Goal: Transaction & Acquisition: Purchase product/service

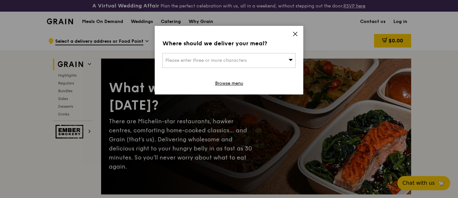
click at [195, 59] on span "Please enter three or more characters" at bounding box center [206, 60] width 81 height 5
type input "179941"
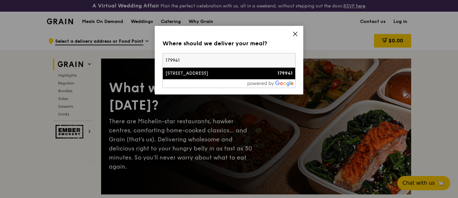
click at [196, 72] on div "[STREET_ADDRESS]" at bounding box center [214, 73] width 96 height 6
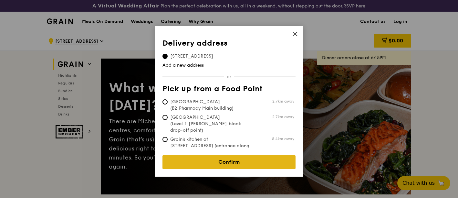
click at [236, 157] on link "Confirm" at bounding box center [229, 162] width 133 height 14
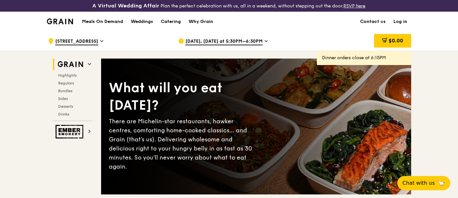
click at [265, 38] on icon at bounding box center [266, 41] width 3 height 6
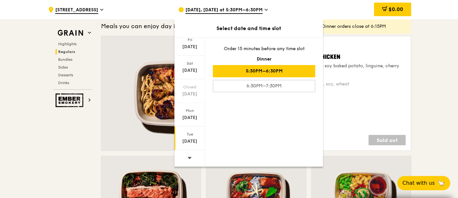
scroll to position [503, 0]
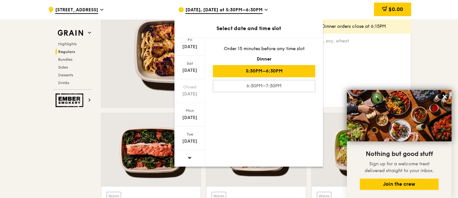
click at [191, 157] on icon at bounding box center [190, 157] width 5 height 5
click at [191, 156] on icon at bounding box center [190, 157] width 5 height 5
click at [189, 156] on icon at bounding box center [190, 157] width 5 height 5
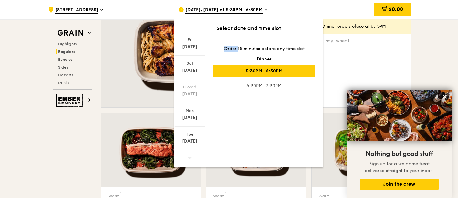
click at [189, 156] on icon at bounding box center [190, 157] width 5 height 5
click at [265, 11] on icon at bounding box center [266, 10] width 3 height 6
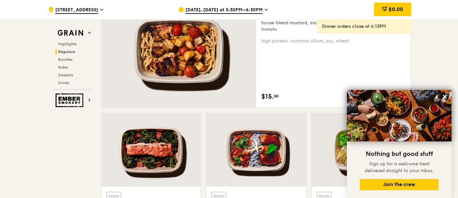
click at [254, 6] on div "[DATE], [DATE] at 5:30PM–6:30PM" at bounding box center [238, 9] width 120 height 19
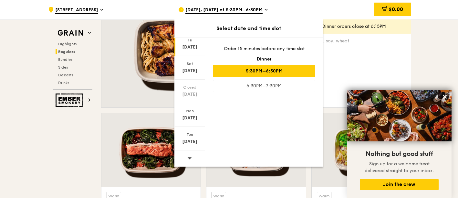
scroll to position [70, 0]
click at [190, 157] on icon at bounding box center [190, 158] width 4 height 2
click at [190, 142] on div "[DATE]" at bounding box center [190, 141] width 29 height 6
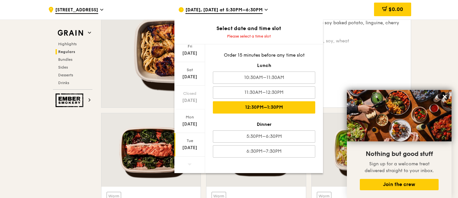
click at [247, 104] on div "12:30PM–1:30PM" at bounding box center [264, 107] width 102 height 12
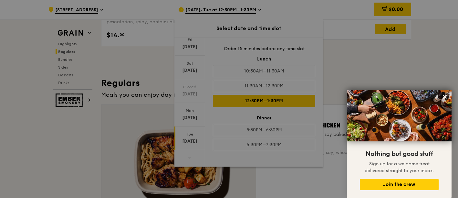
scroll to position [610, 0]
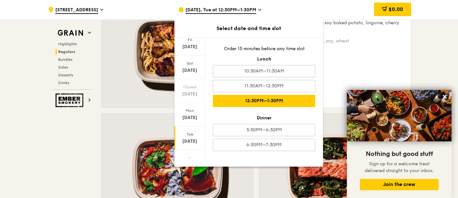
click at [258, 8] on icon at bounding box center [259, 10] width 3 height 6
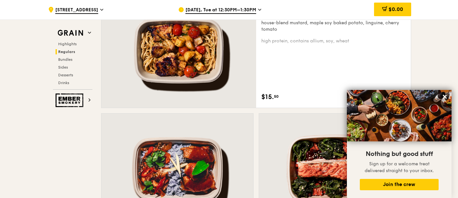
click at [259, 8] on div "[DATE], Tue at 12:30PM–1:30PM" at bounding box center [238, 9] width 120 height 19
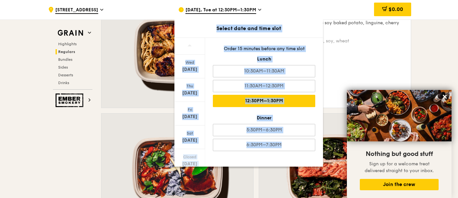
click at [293, 2] on div "[DATE], Tue at 12:30PM–1:30PM" at bounding box center [238, 9] width 120 height 19
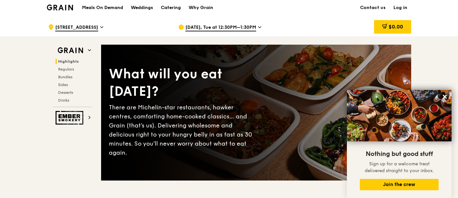
scroll to position [0, 0]
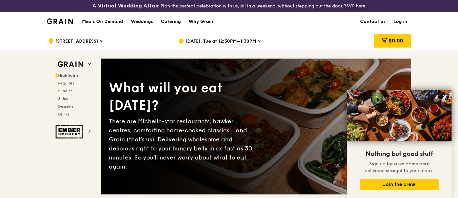
click at [176, 20] on div "Catering" at bounding box center [171, 21] width 20 height 19
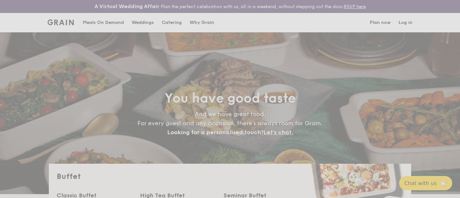
select select
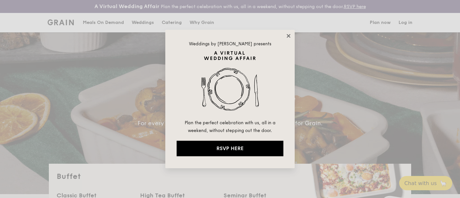
click at [288, 35] on icon at bounding box center [288, 36] width 4 height 4
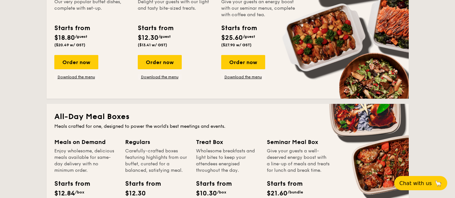
scroll to position [288, 0]
